Goal: Find specific page/section

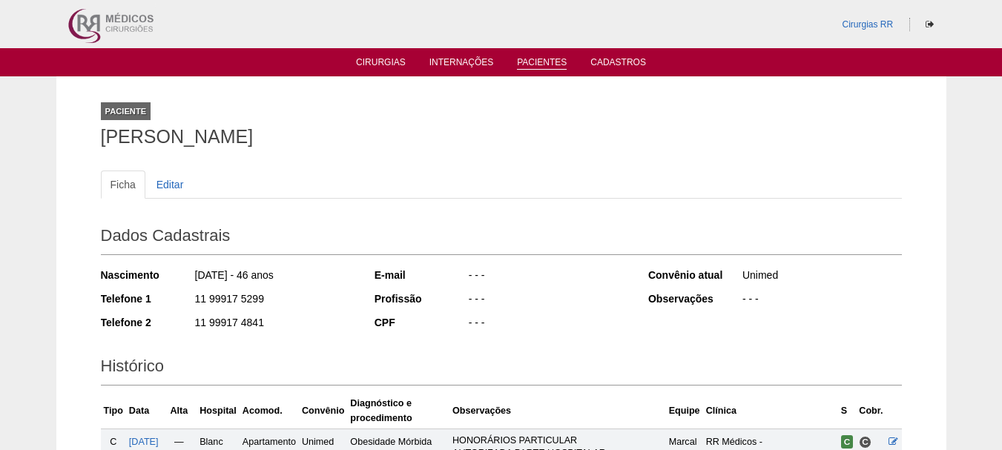
click at [545, 56] on li "Pacientes" at bounding box center [542, 62] width 70 height 12
click at [540, 57] on link "Pacientes" at bounding box center [542, 63] width 50 height 13
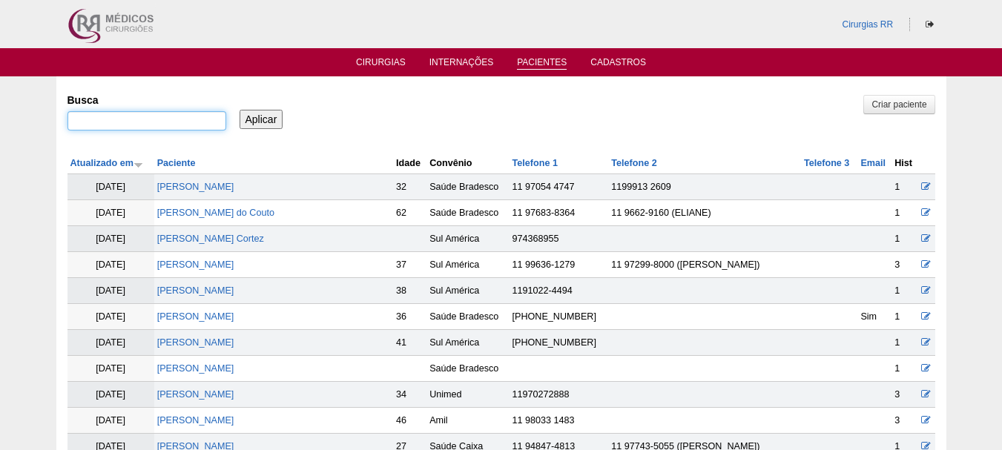
click at [180, 112] on input "Busca" at bounding box center [146, 120] width 159 height 19
paste input "[PERSON_NAME]"
type input "[PERSON_NAME]"
click at [271, 110] on input "Aplicar" at bounding box center [262, 119] width 44 height 19
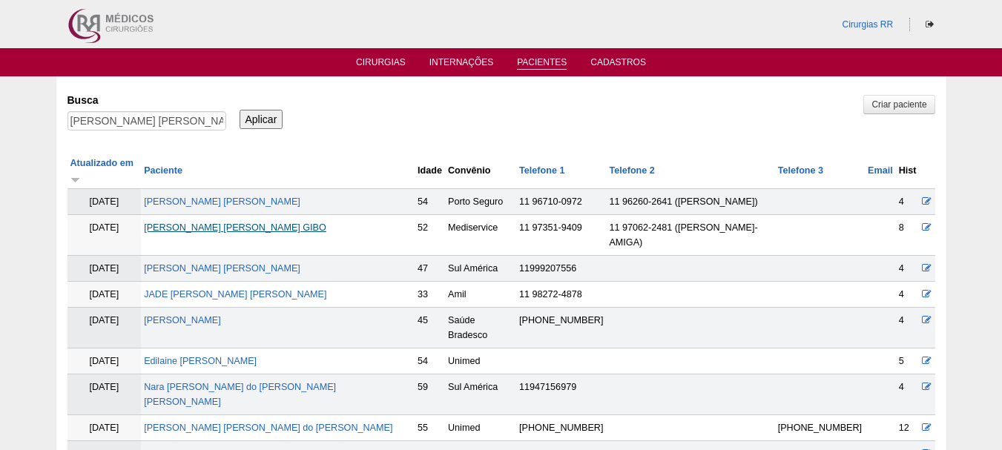
click at [256, 222] on link "[PERSON_NAME]" at bounding box center [235, 227] width 182 height 10
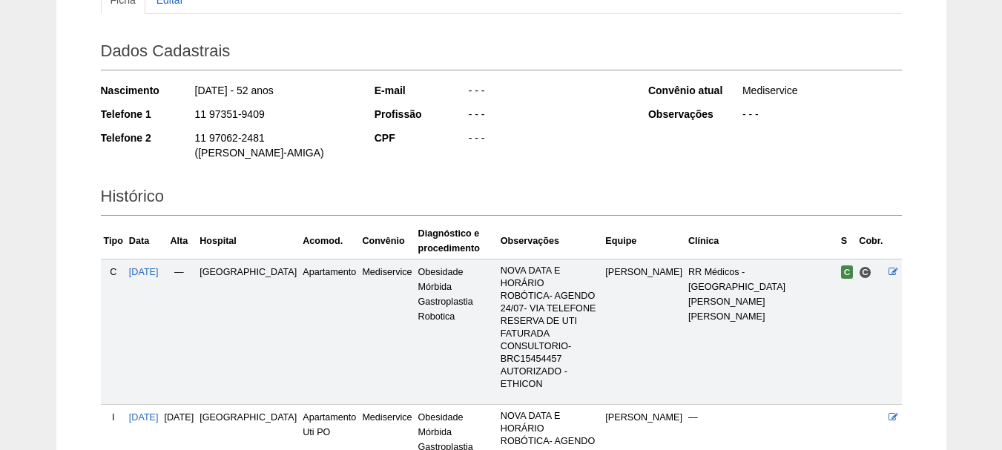
scroll to position [148, 0]
